Goal: Find specific page/section

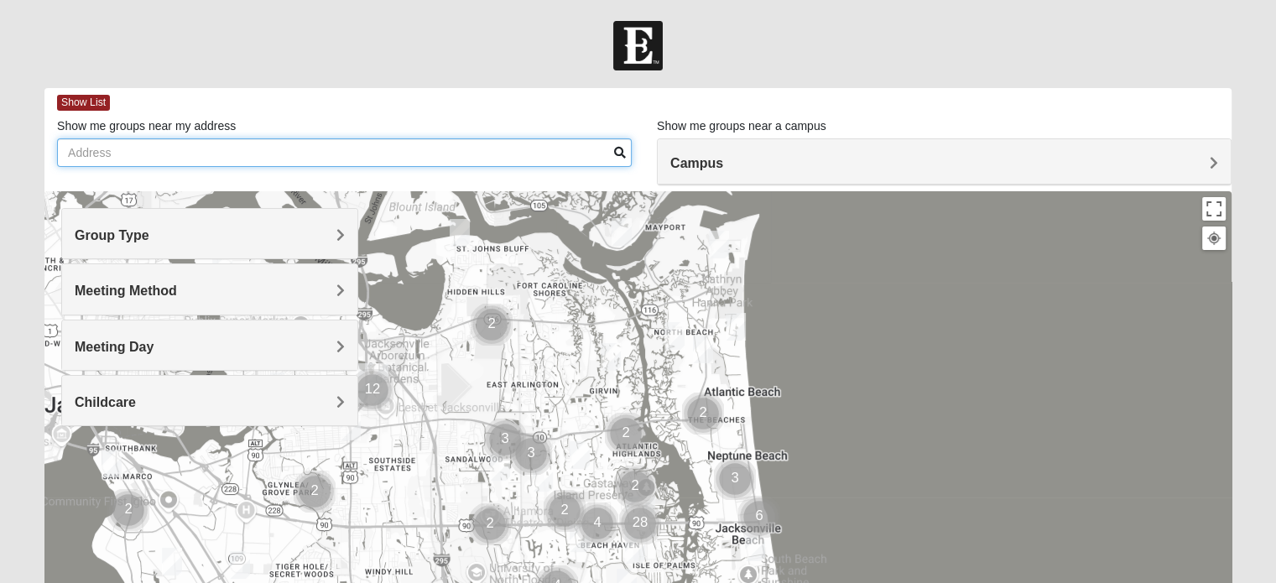
click at [69, 150] on input "Show me groups near my address" at bounding box center [344, 152] width 575 height 29
type input "[STREET_ADDRESS][PERSON_NAME] augustine"
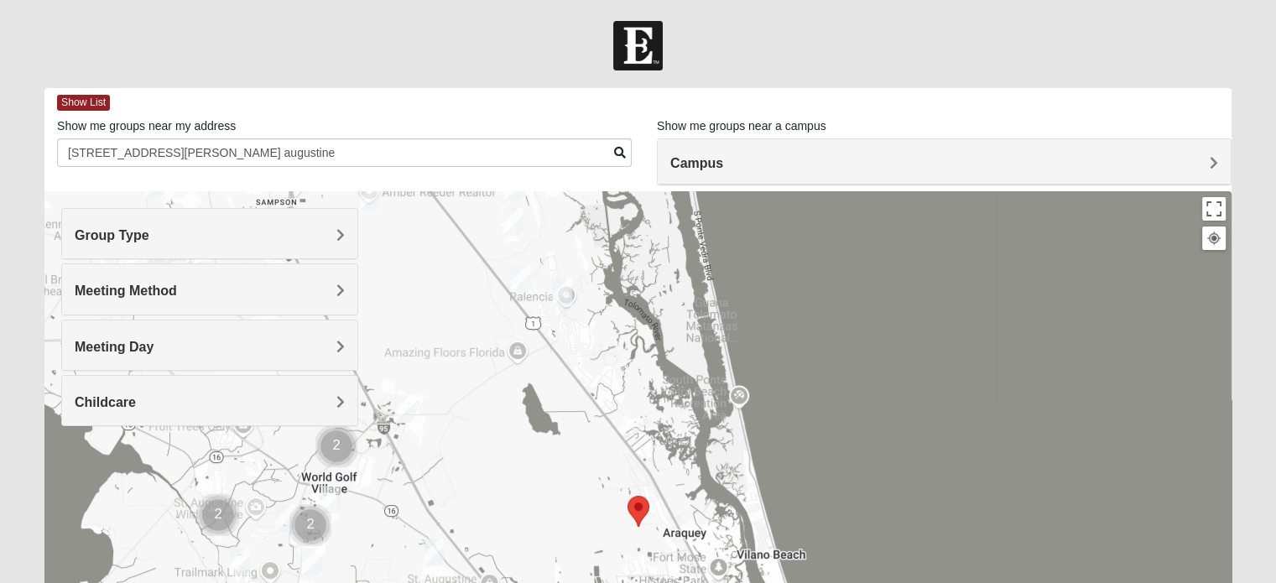
drag, startPoint x: 1210, startPoint y: 164, endPoint x: 872, endPoint y: 316, distance: 370.9
click at [872, 316] on div at bounding box center [637, 526] width 1187 height 671
click at [723, 161] on span "Campus" at bounding box center [696, 163] width 53 height 14
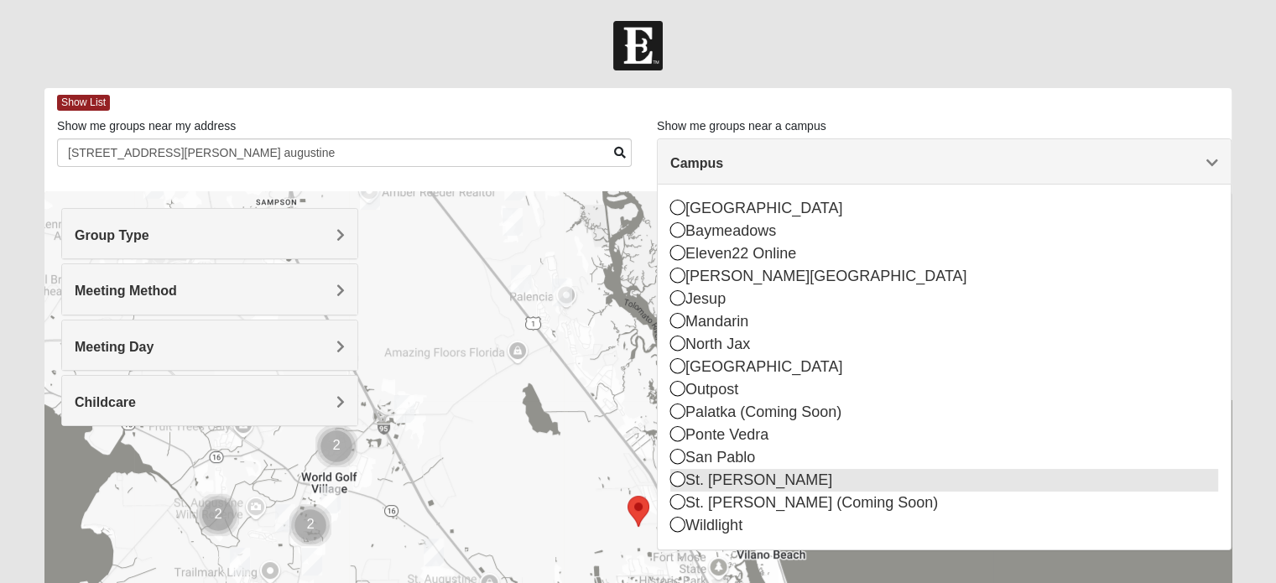
click at [680, 481] on icon at bounding box center [677, 478] width 15 height 15
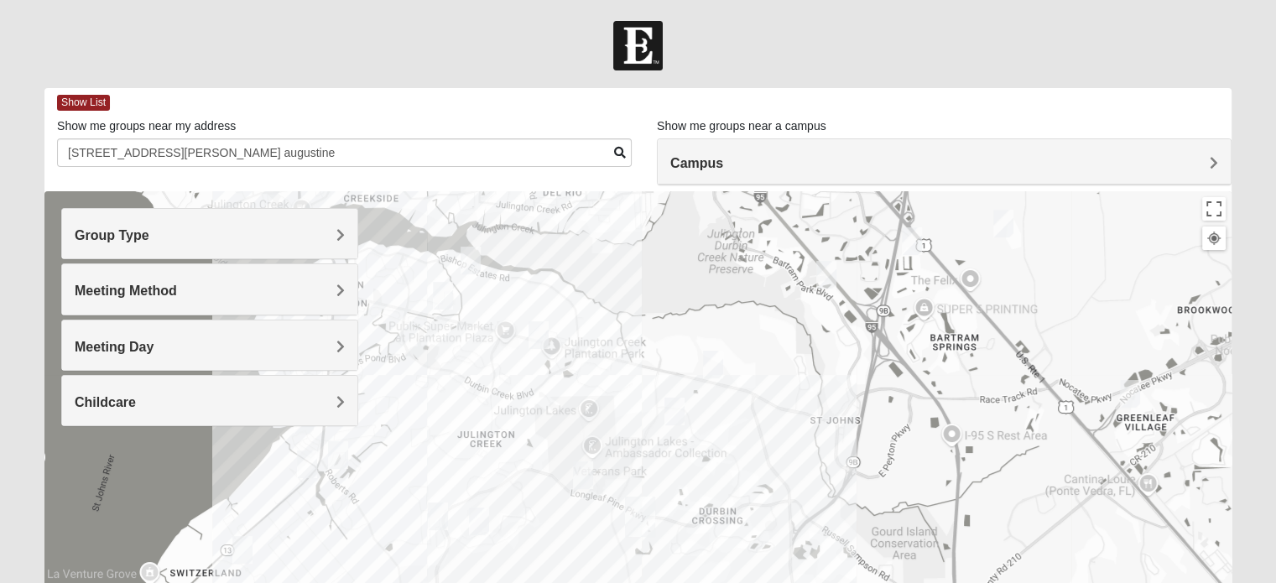
click at [149, 237] on span "Group Type" at bounding box center [112, 235] width 75 height 14
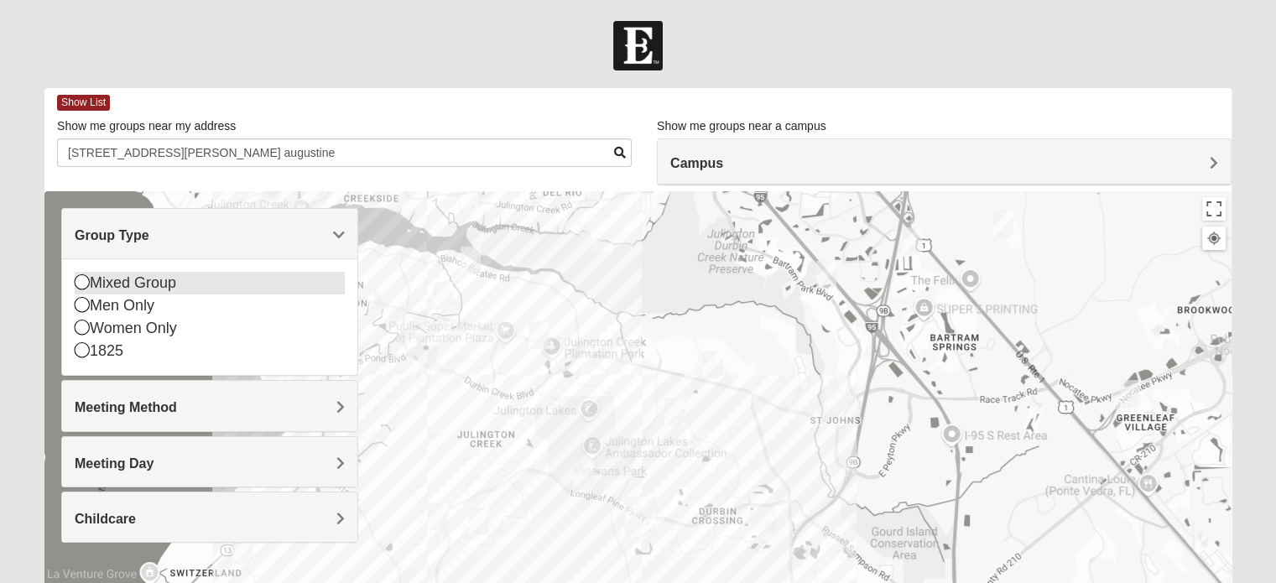
click at [81, 288] on icon at bounding box center [82, 281] width 15 height 15
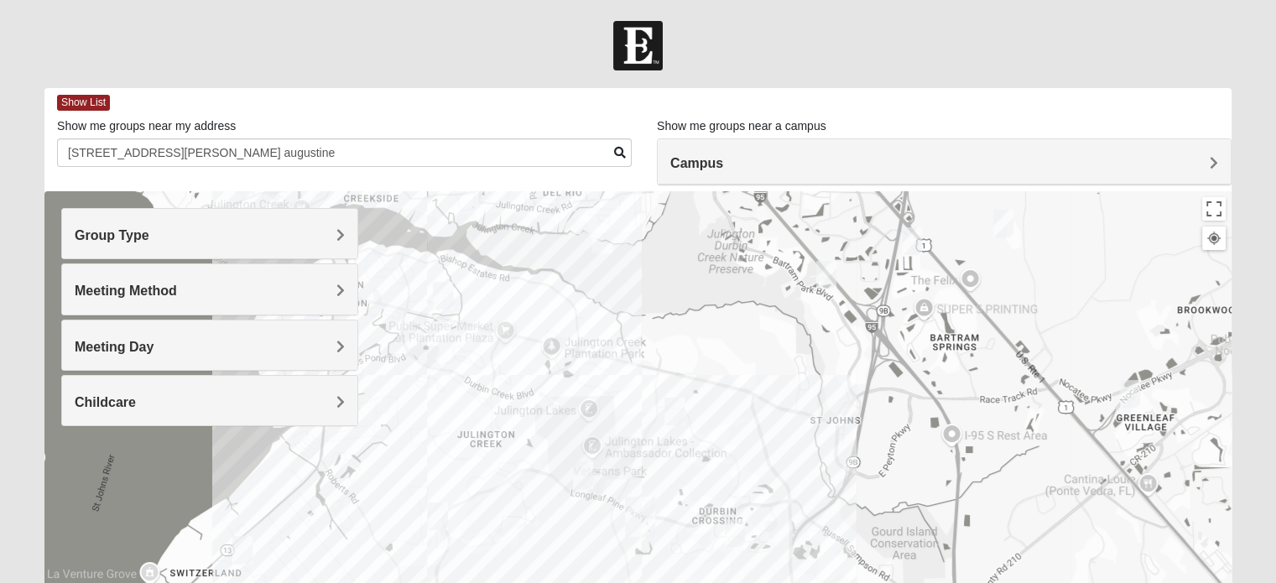
click at [177, 287] on span "Meeting Method" at bounding box center [126, 290] width 102 height 14
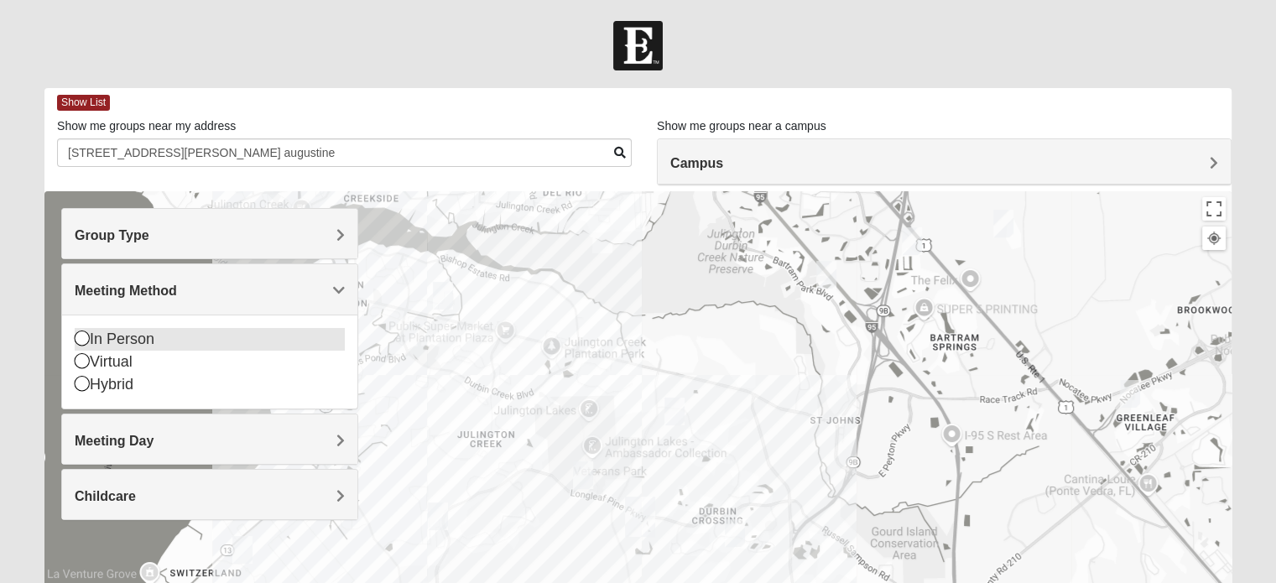
click at [83, 333] on icon at bounding box center [82, 337] width 15 height 15
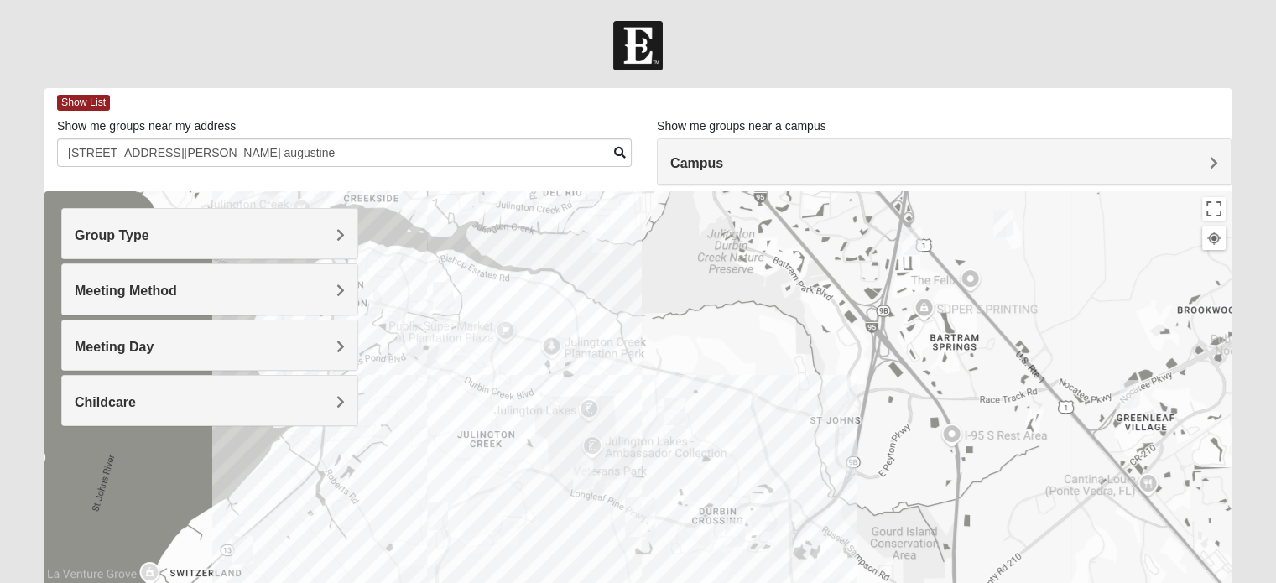
click at [153, 345] on span "Meeting Day" at bounding box center [114, 347] width 79 height 14
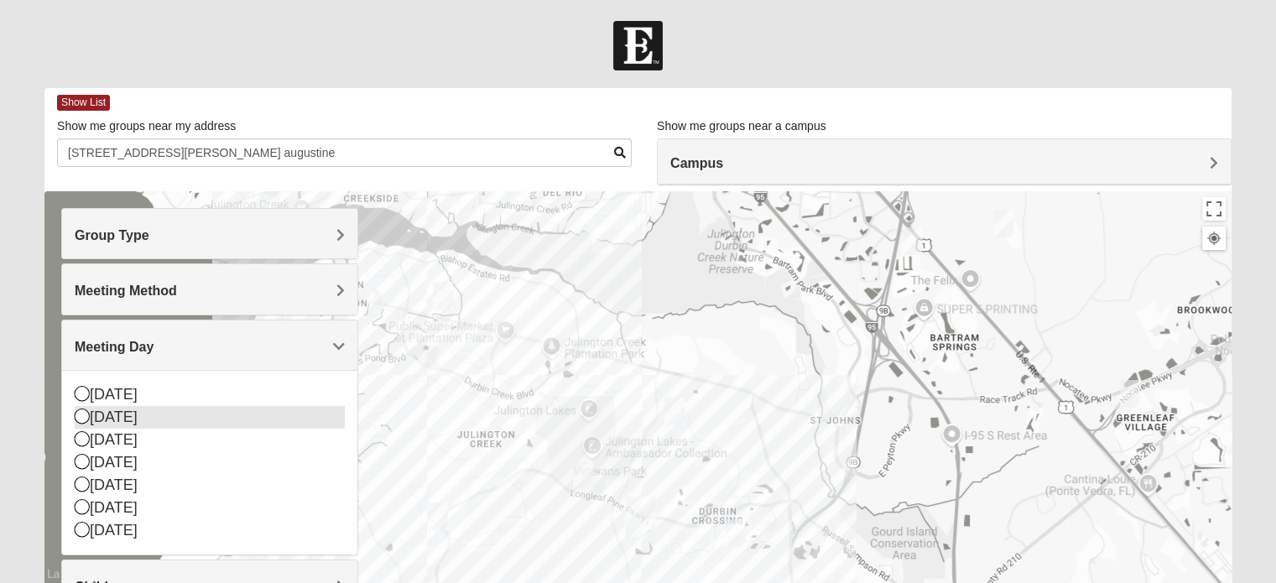
click at [81, 414] on icon at bounding box center [82, 415] width 15 height 15
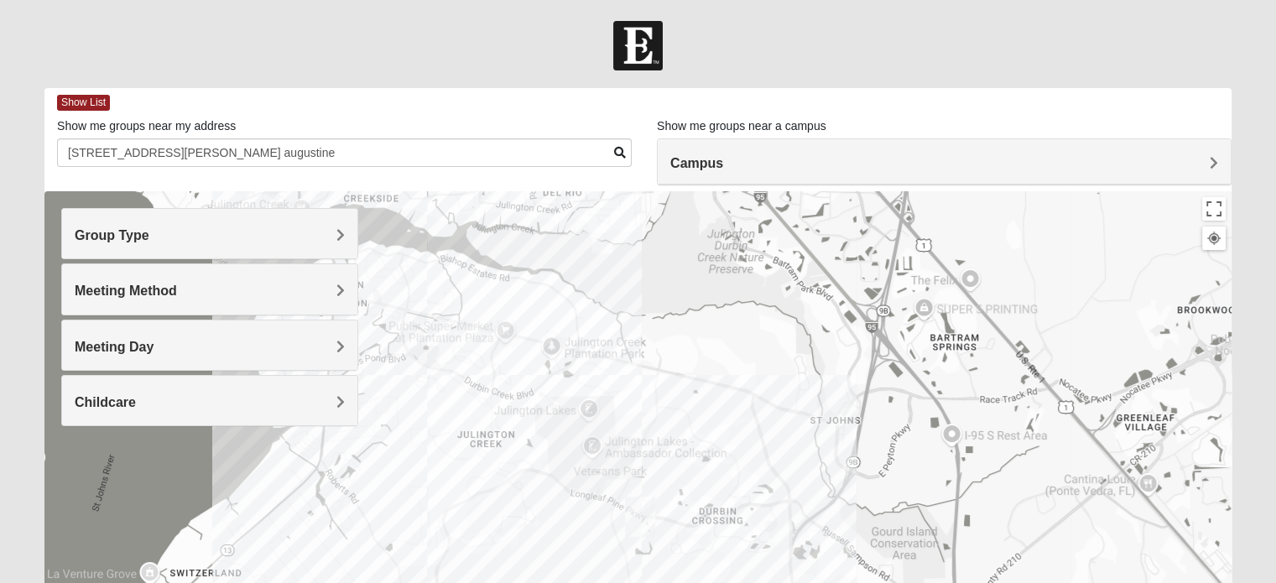
click at [136, 398] on span "Childcare" at bounding box center [105, 402] width 61 height 14
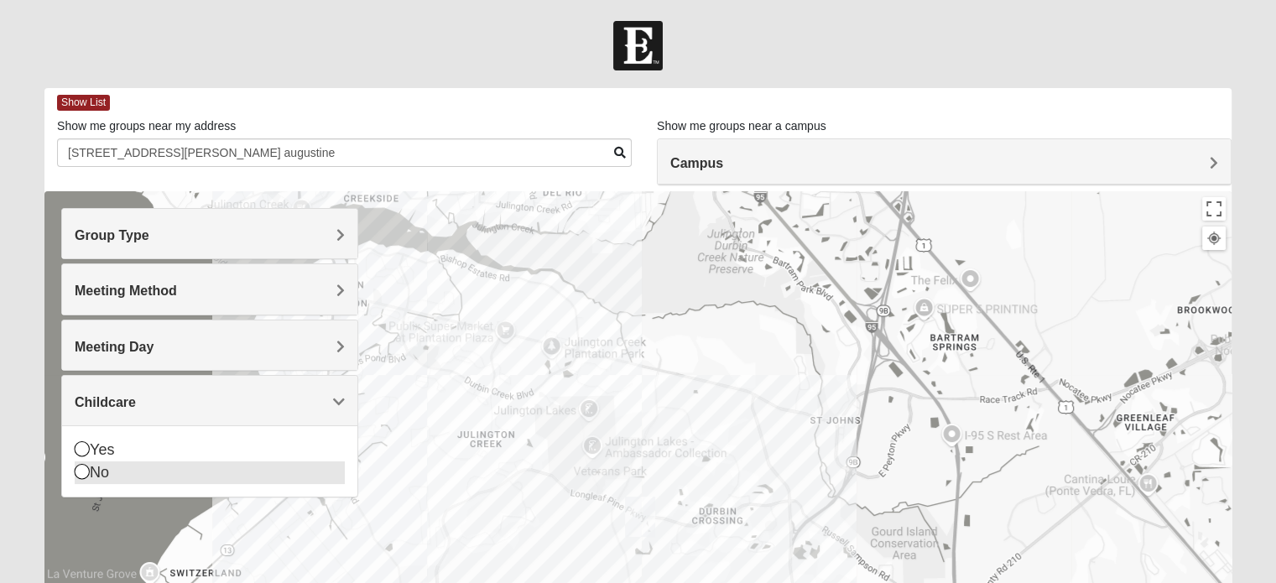
click at [83, 465] on icon at bounding box center [82, 471] width 15 height 15
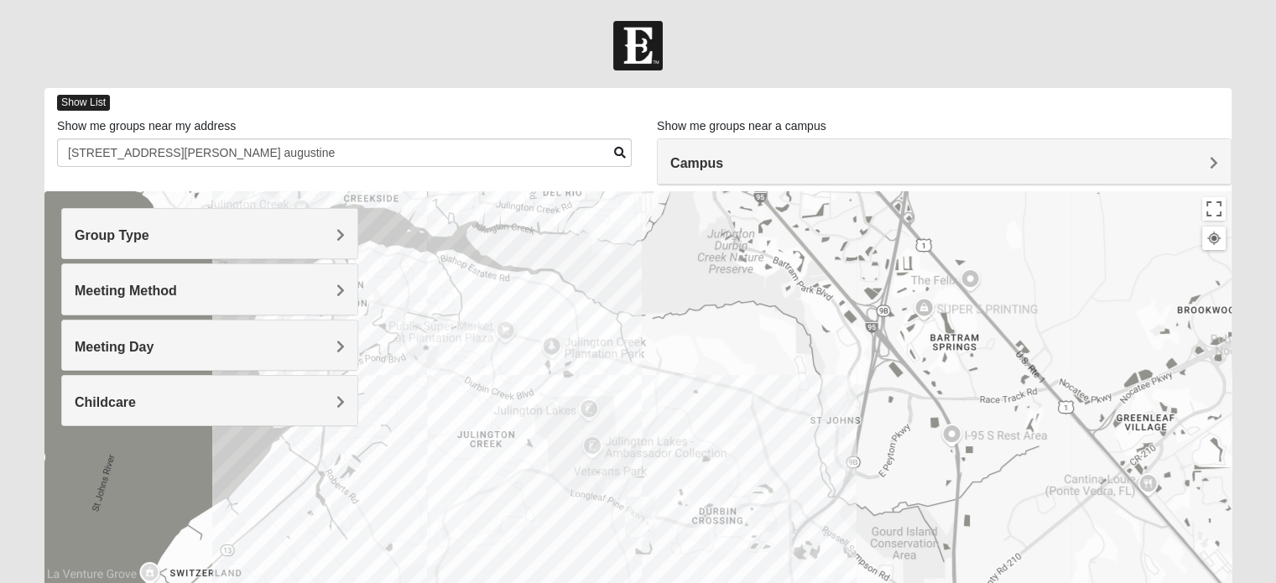
click at [80, 100] on span "Show List" at bounding box center [83, 103] width 53 height 16
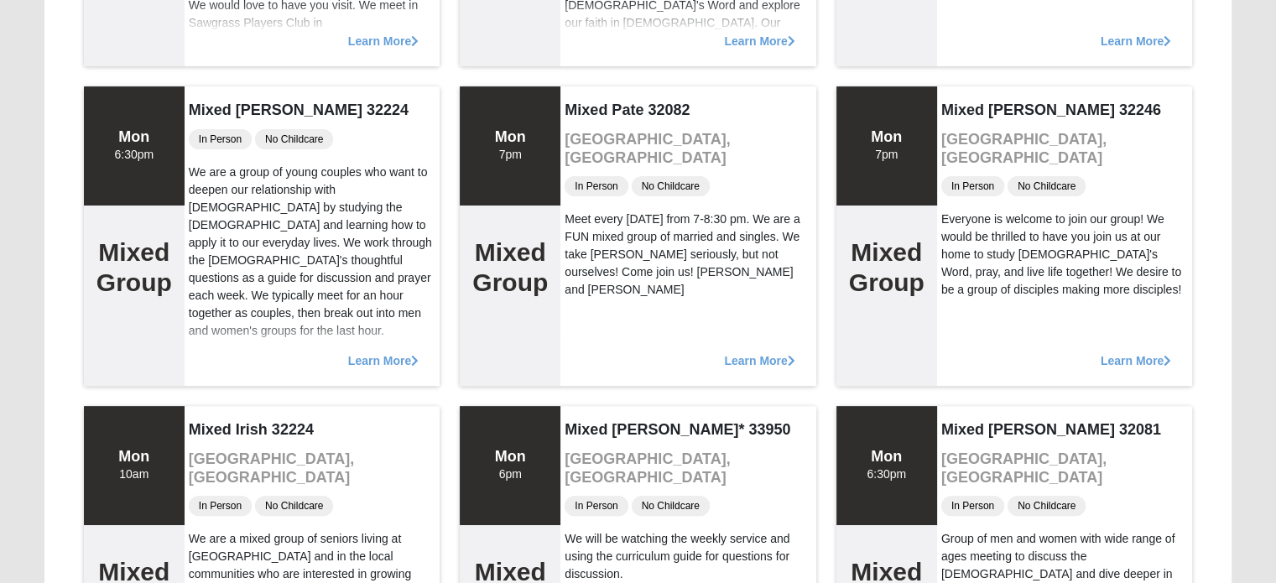
scroll to position [470, 0]
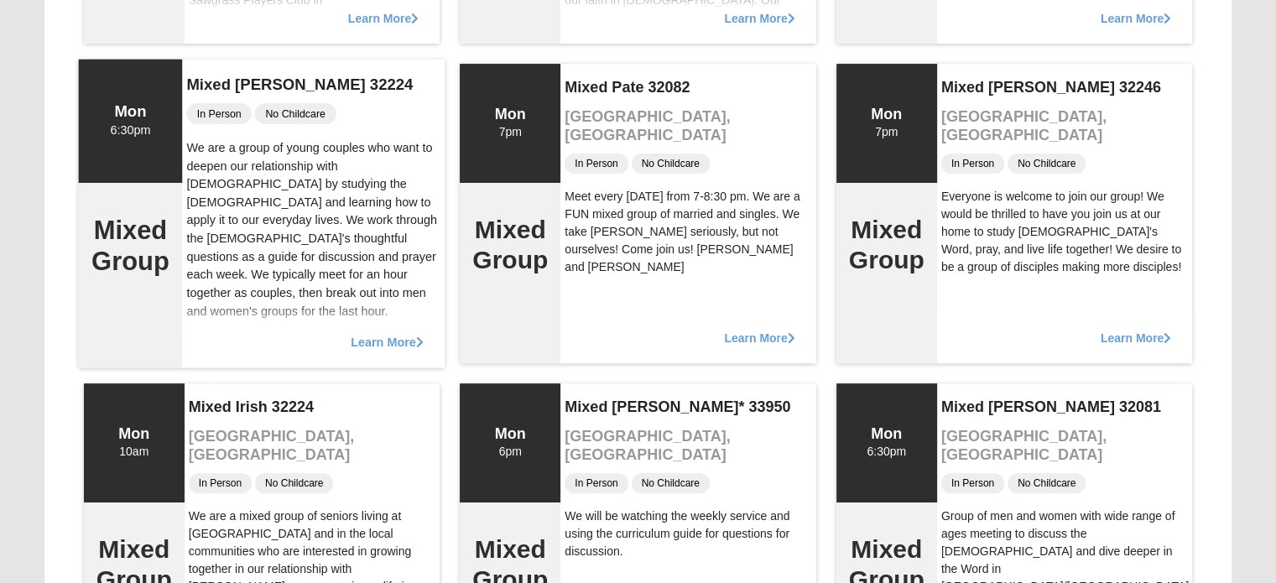
click at [393, 333] on span "Learn More" at bounding box center [387, 333] width 73 height 0
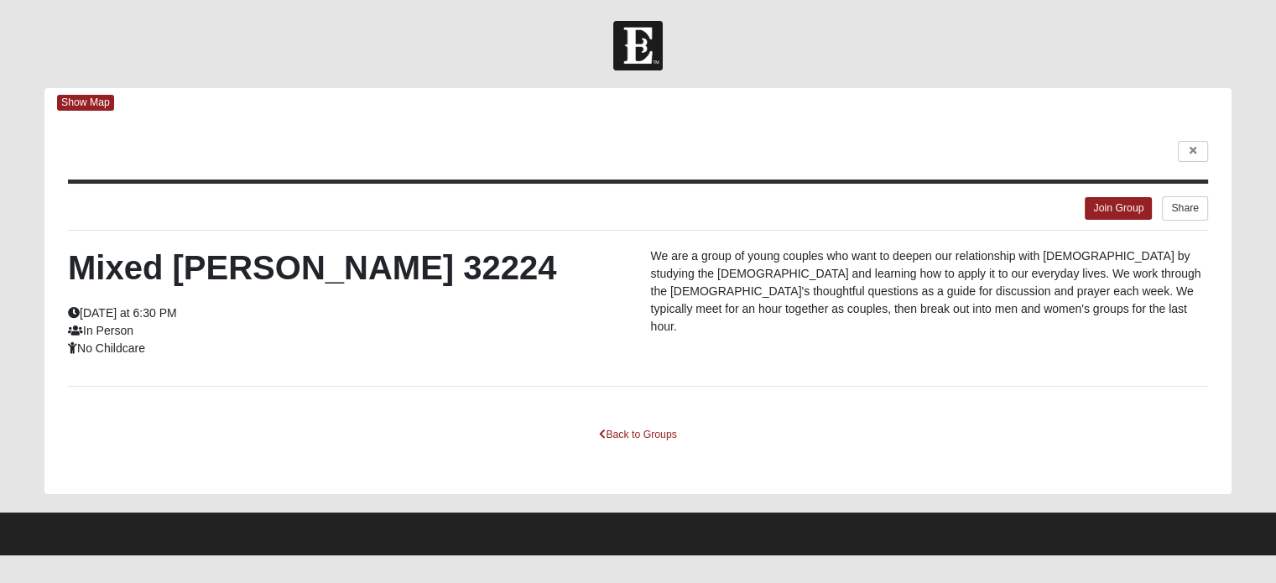
scroll to position [0, 0]
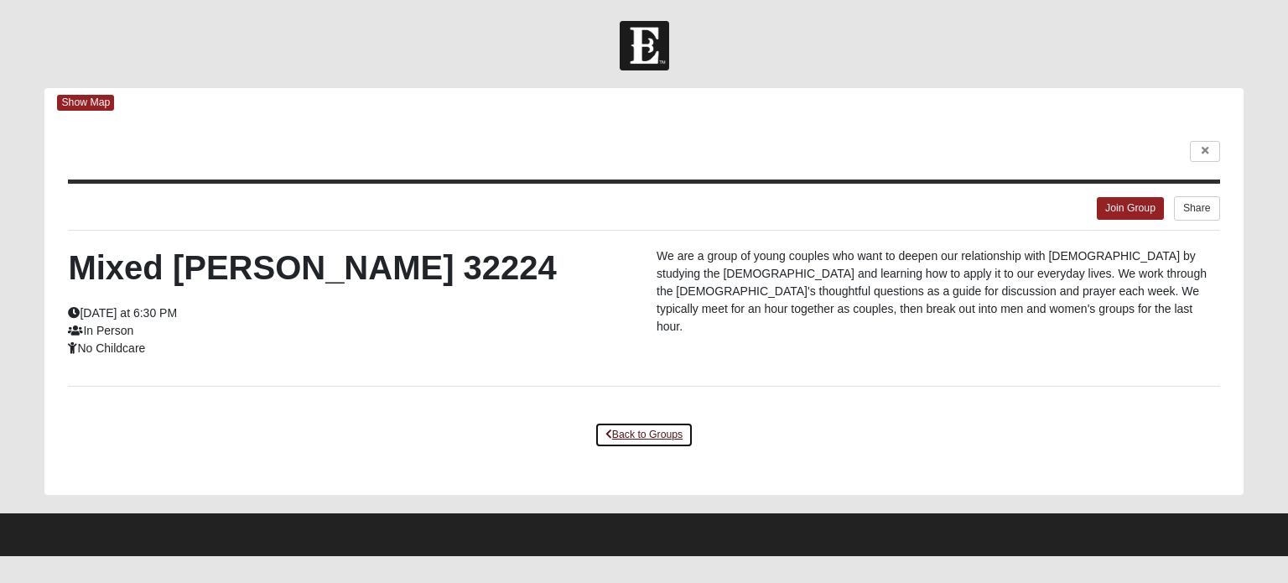
click at [621, 433] on link "Back to Groups" at bounding box center [644, 435] width 99 height 26
